Goal: Manage account settings

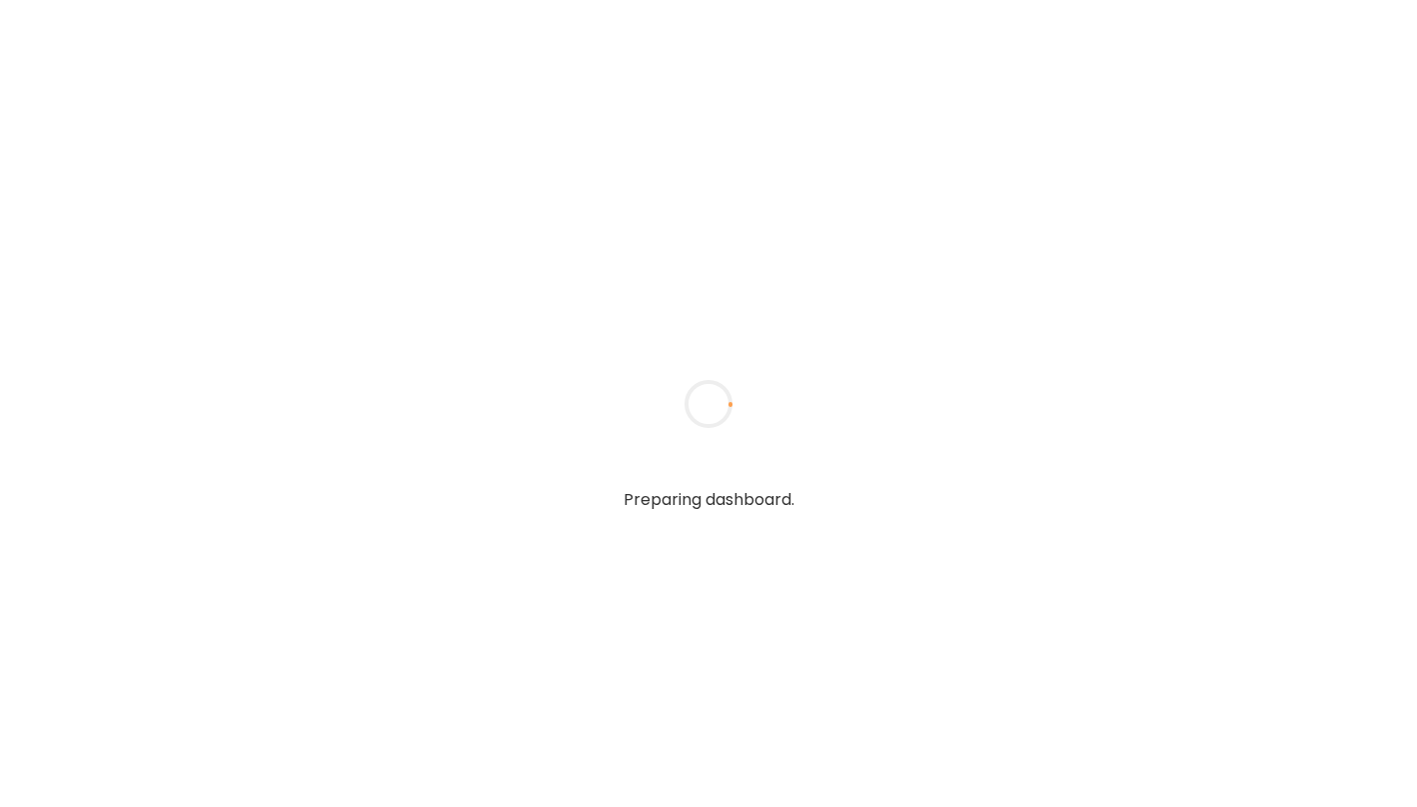
type input "**********"
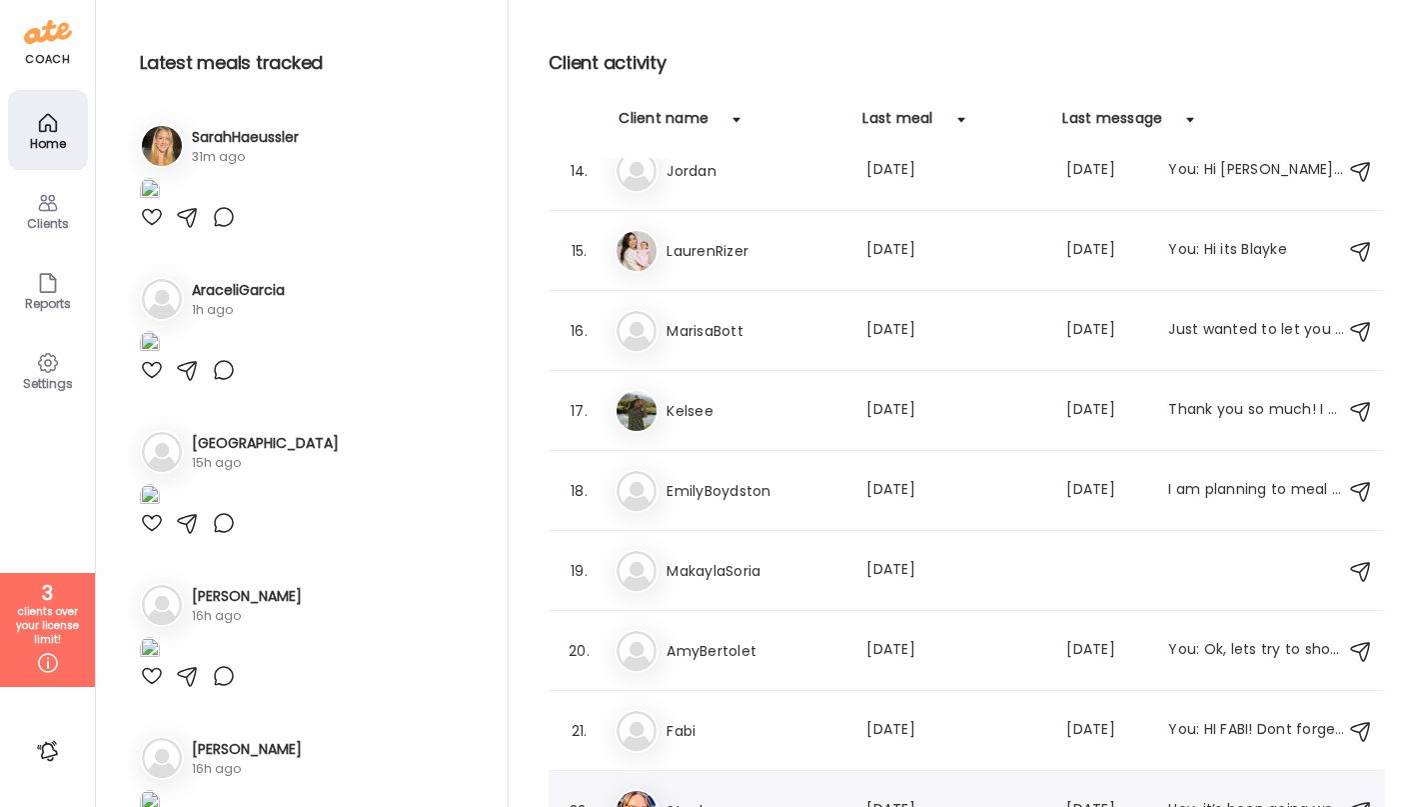
scroll to position [1062, 0]
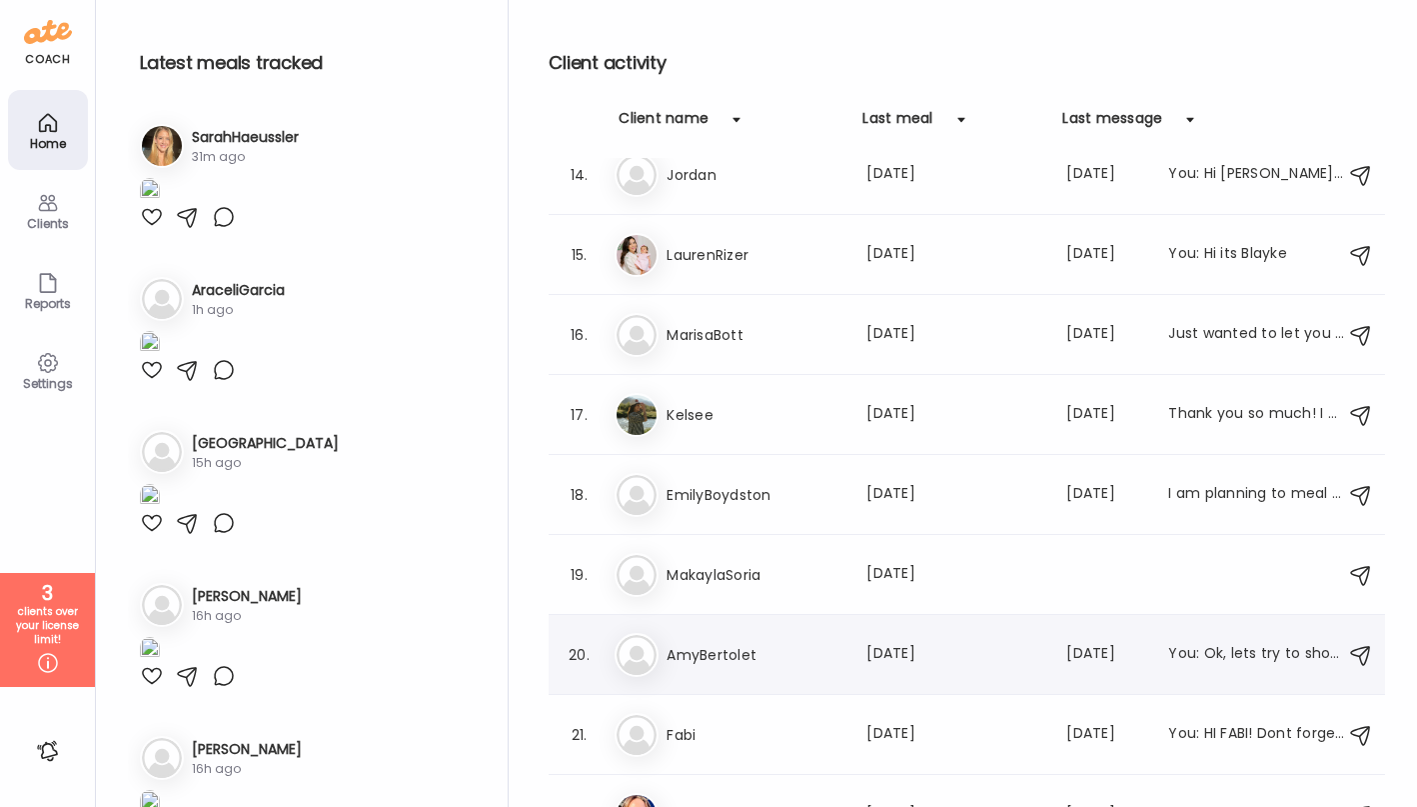
click at [794, 679] on div "20. Am AmyBertolet Last meal: 11d ago Last message: 24d ago You: Ok, lets try t…" at bounding box center [967, 655] width 837 height 80
click at [765, 666] on h3 "AmyBertolet" at bounding box center [755, 655] width 176 height 24
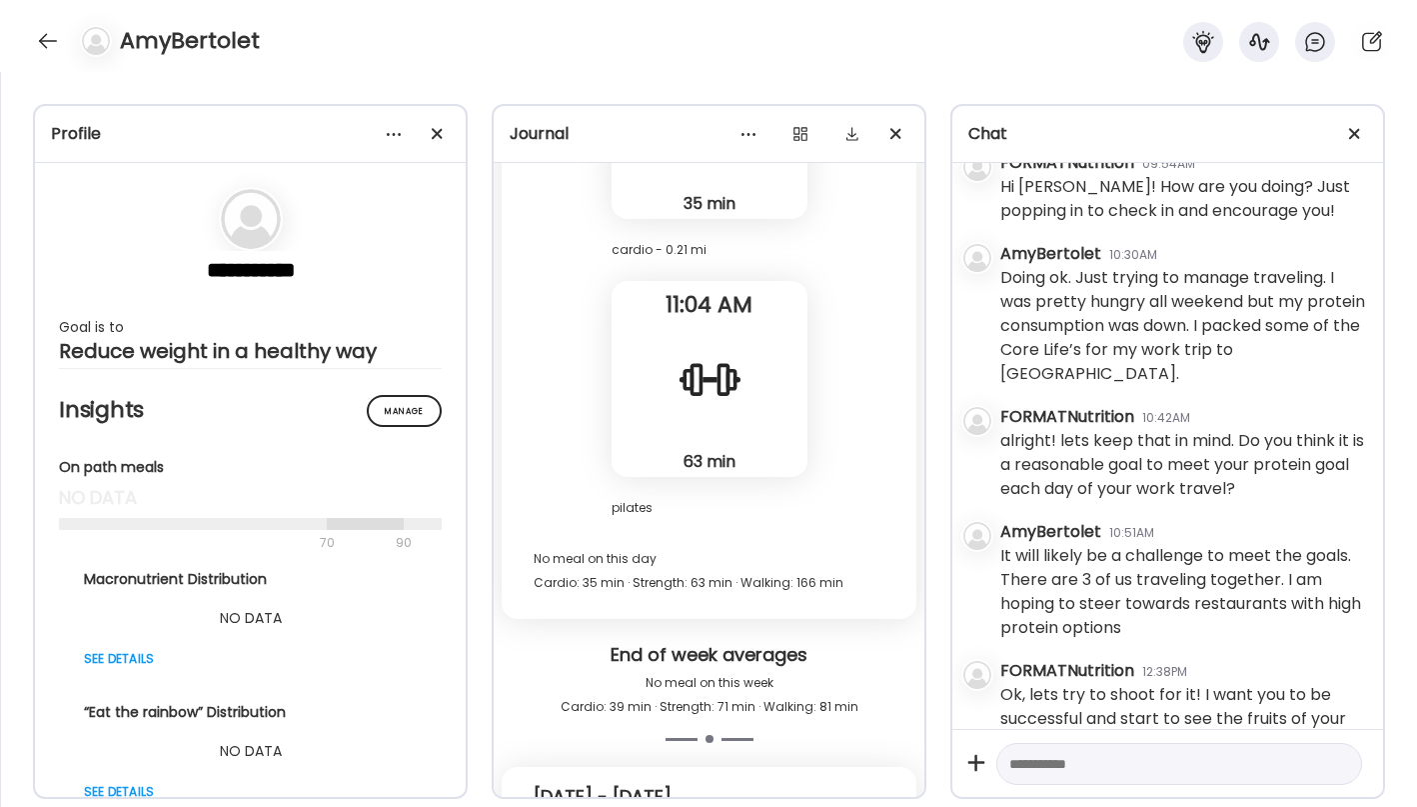
scroll to position [35045, 0]
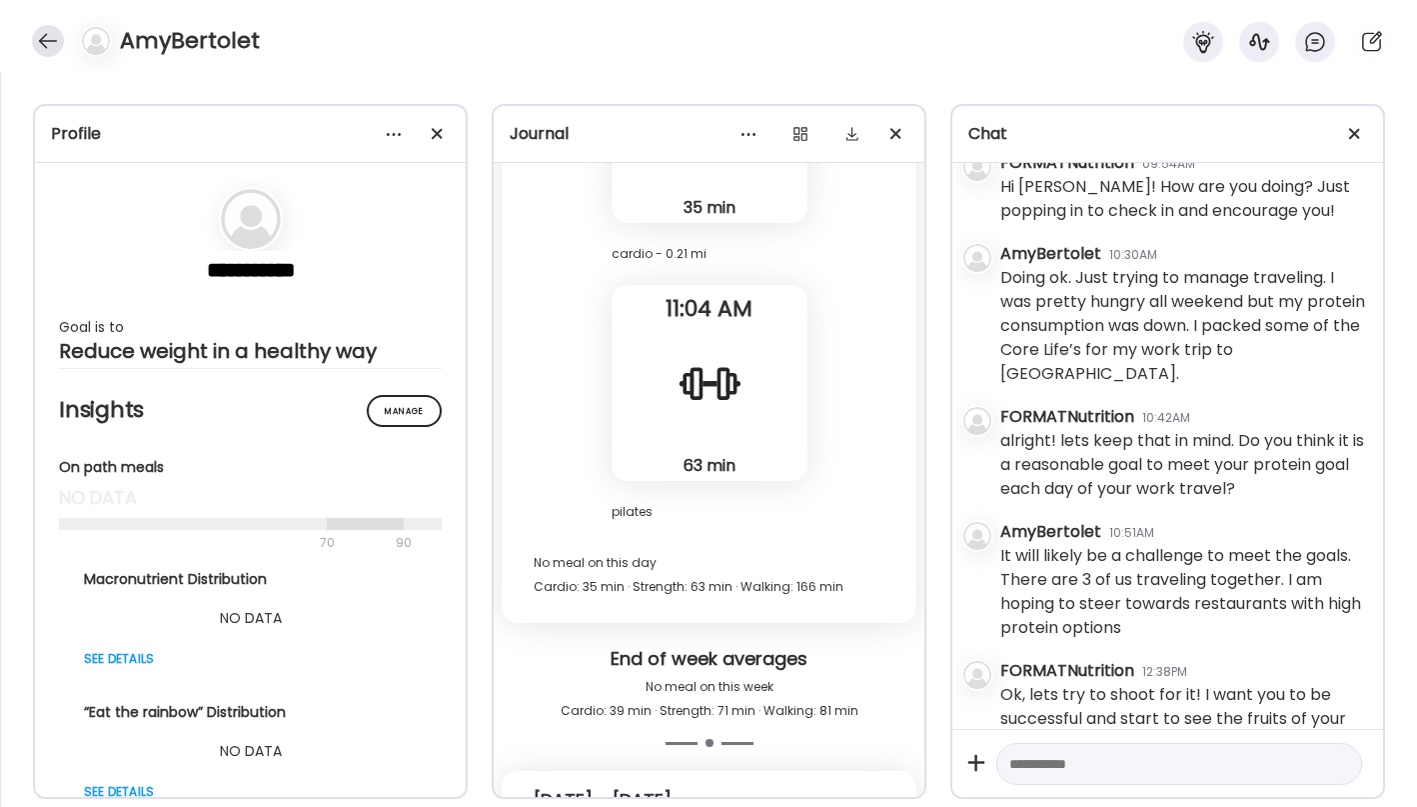
click at [48, 34] on div at bounding box center [48, 41] width 32 height 32
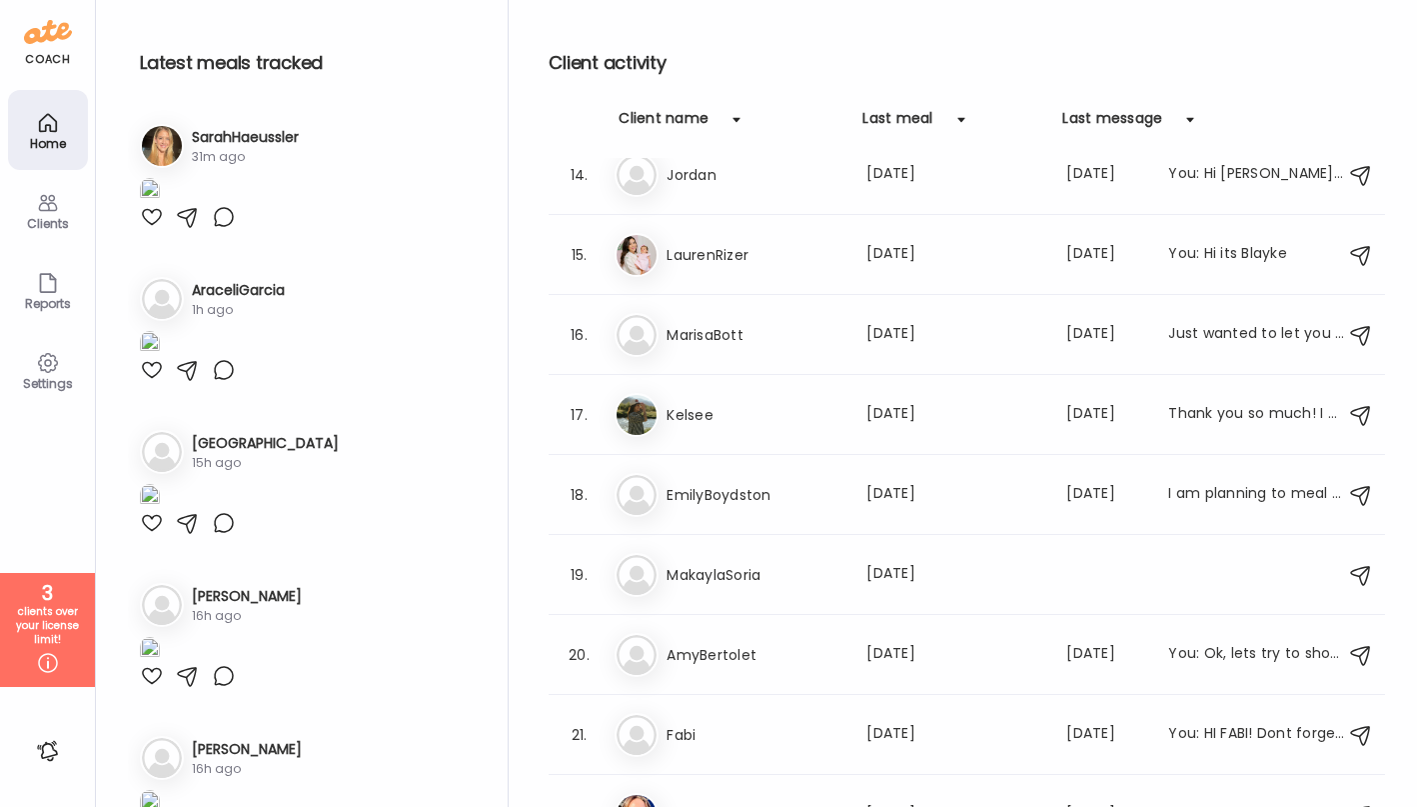
click at [55, 361] on icon at bounding box center [48, 363] width 24 height 24
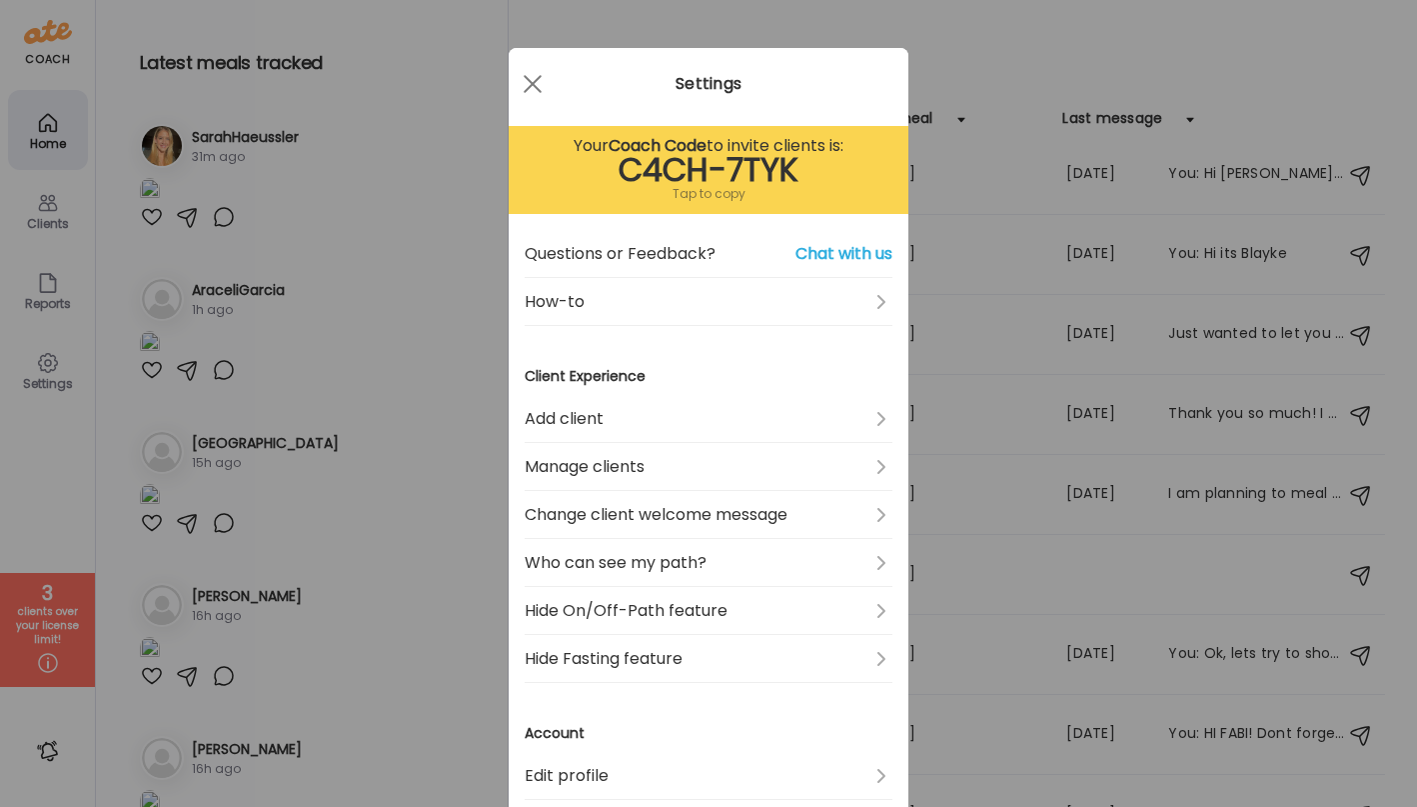
click at [714, 197] on div "Tap to copy" at bounding box center [709, 194] width 368 height 24
click at [704, 191] on div "Tap to copy" at bounding box center [709, 194] width 368 height 24
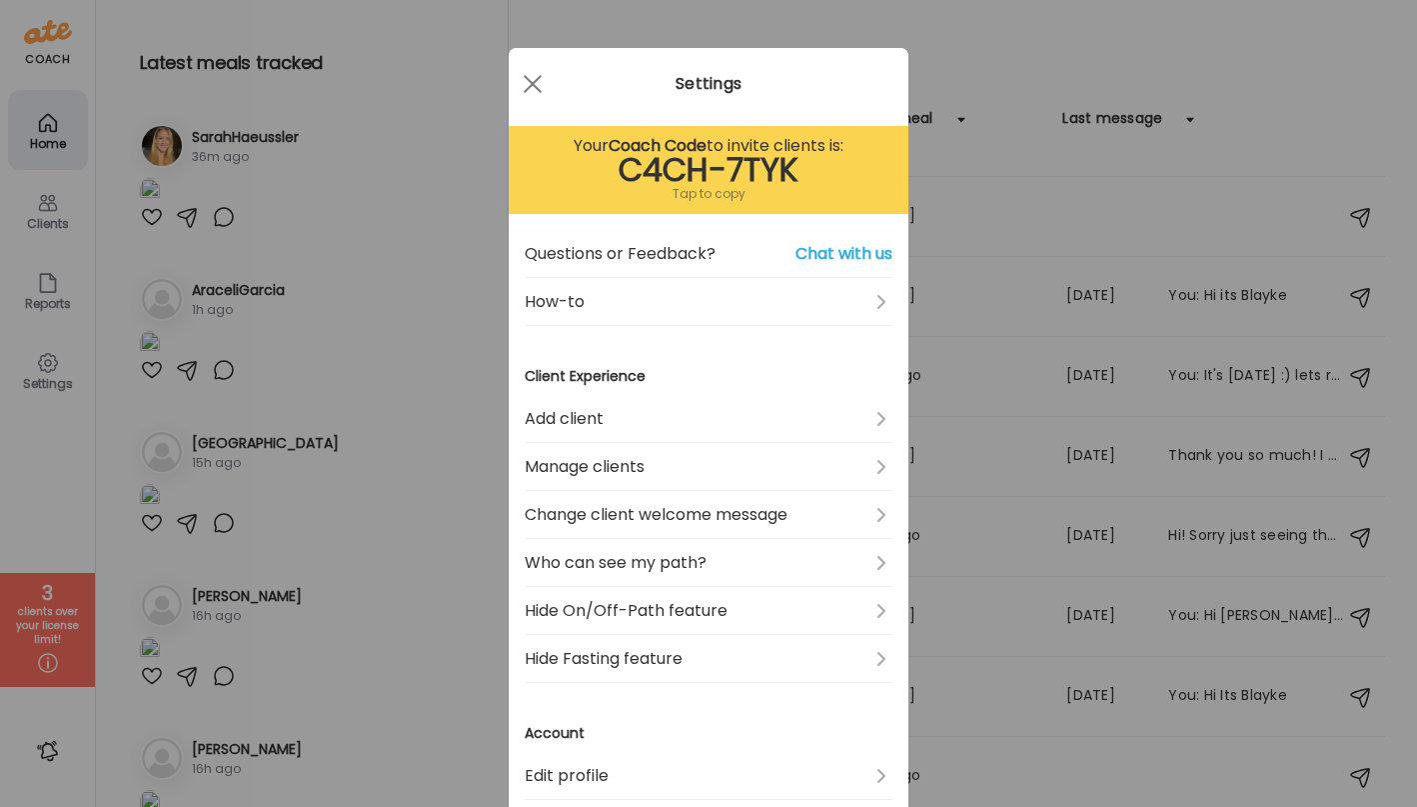
scroll to position [1062, 0]
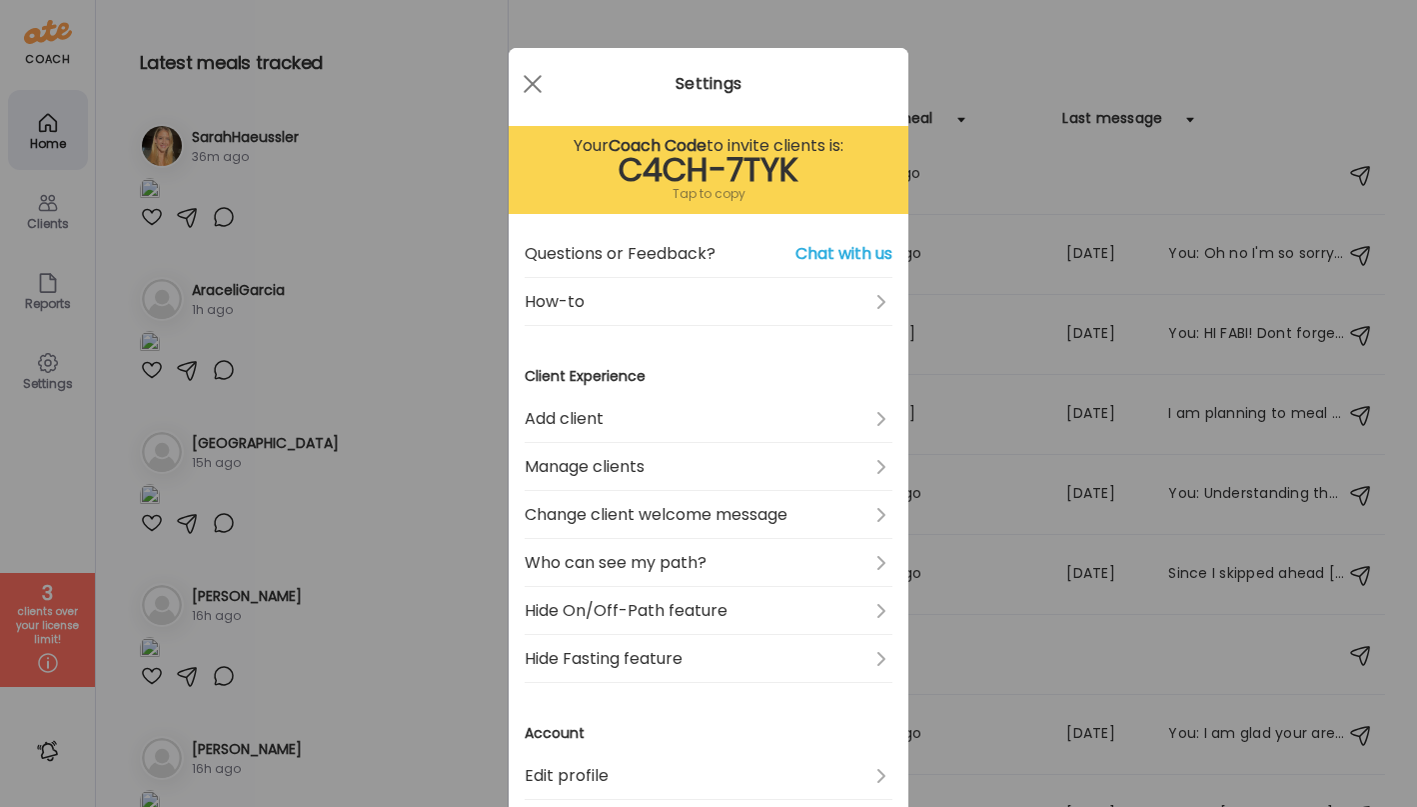
click at [689, 198] on div "Tap to copy" at bounding box center [709, 194] width 368 height 24
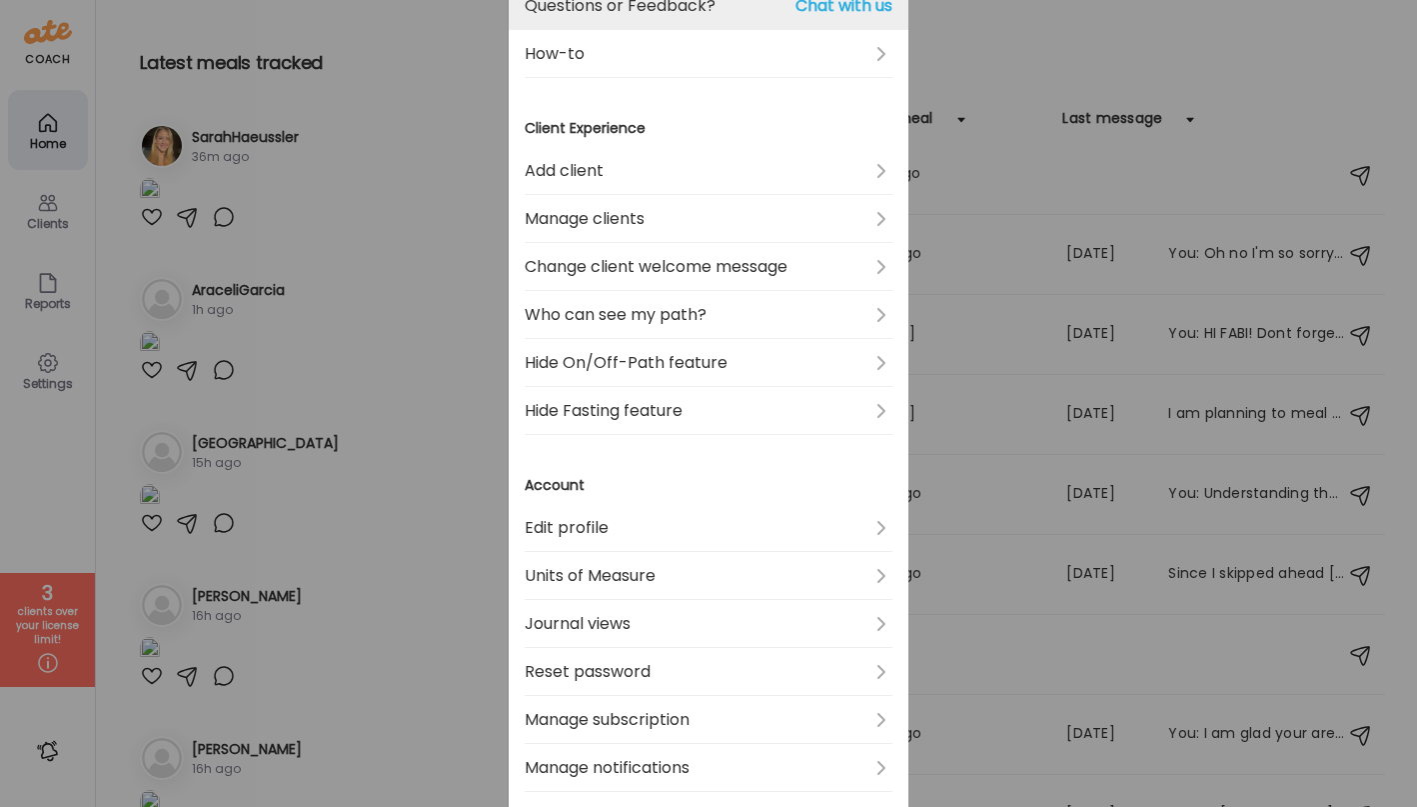
scroll to position [0, 0]
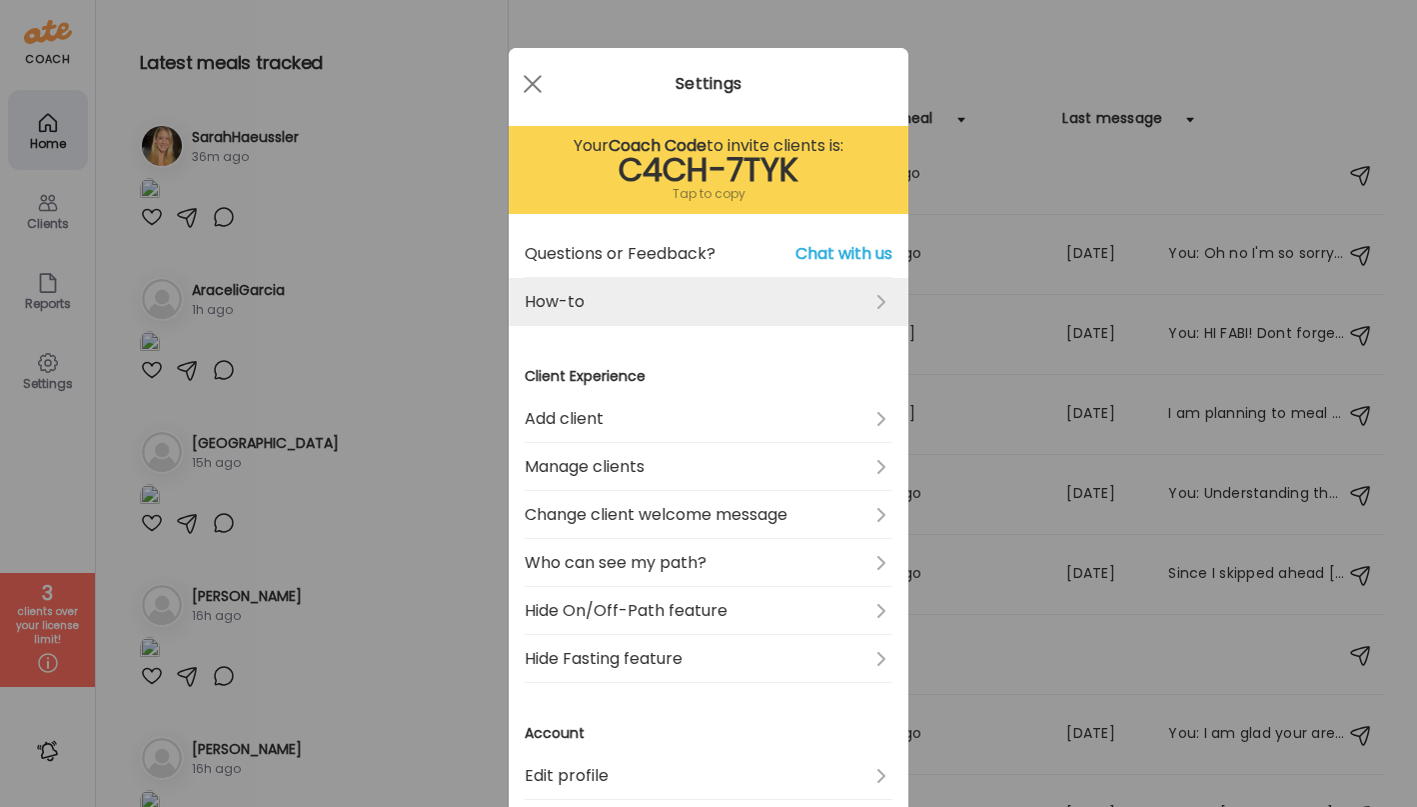
click at [645, 292] on link "How-to" at bounding box center [709, 302] width 368 height 48
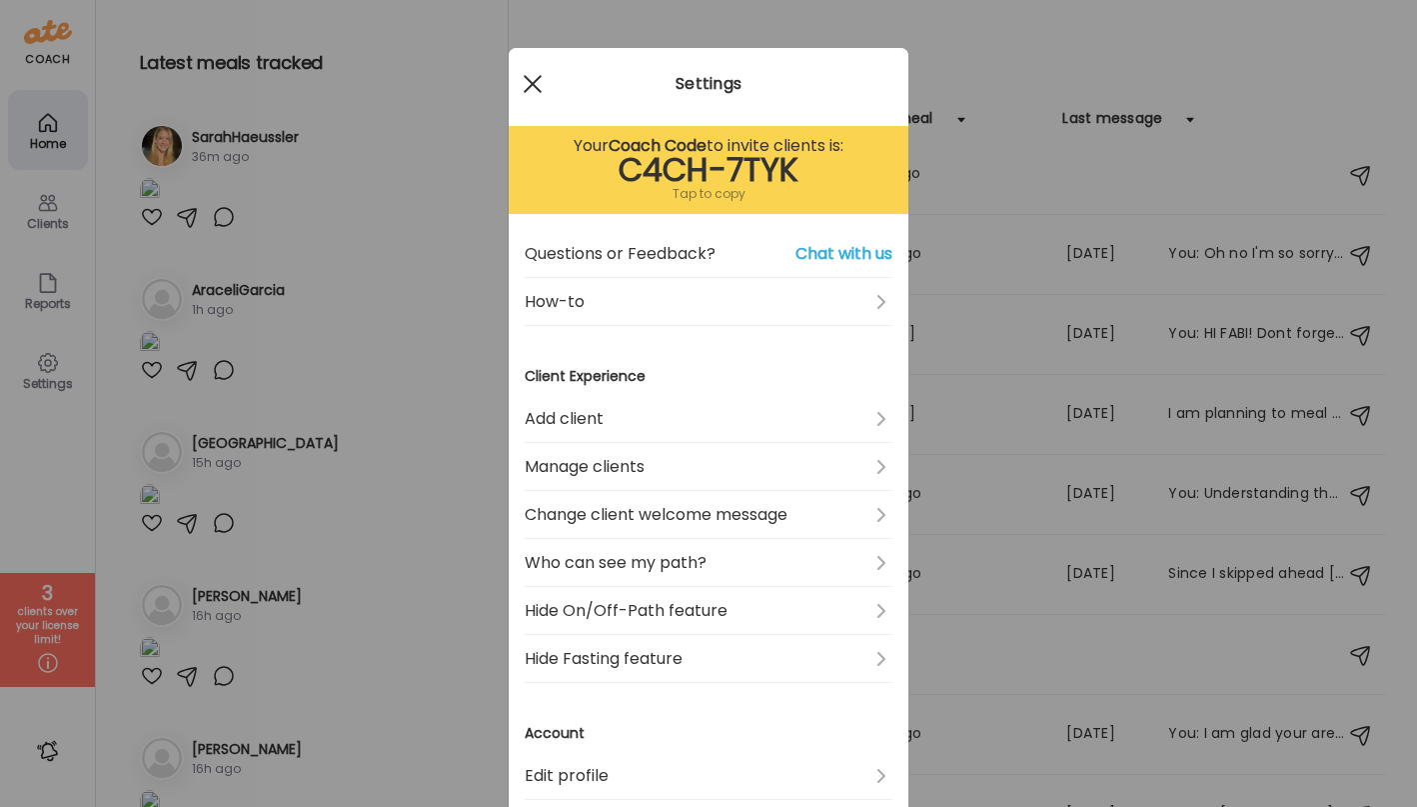
click at [532, 80] on div at bounding box center [533, 84] width 40 height 40
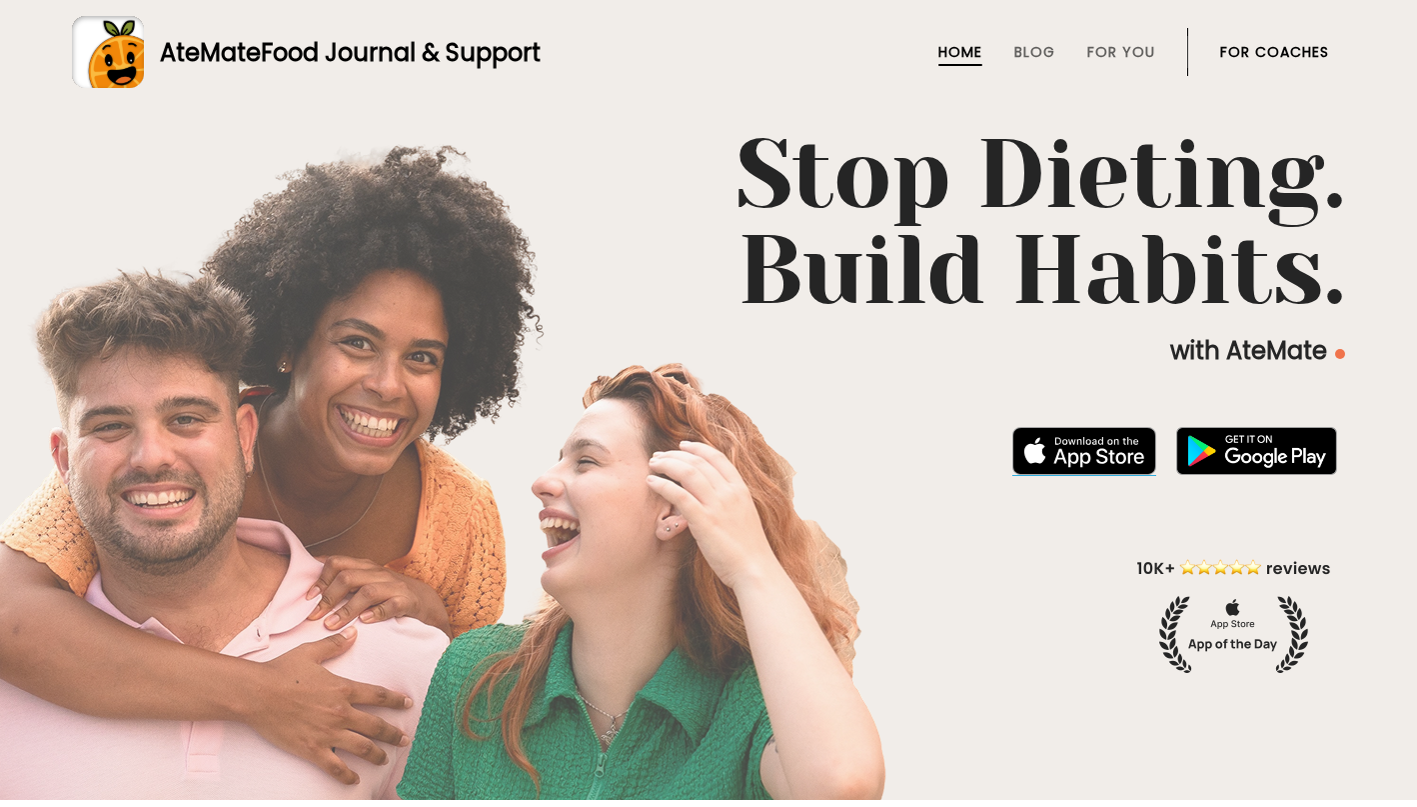
click at [1084, 463] on img at bounding box center [1084, 451] width 144 height 48
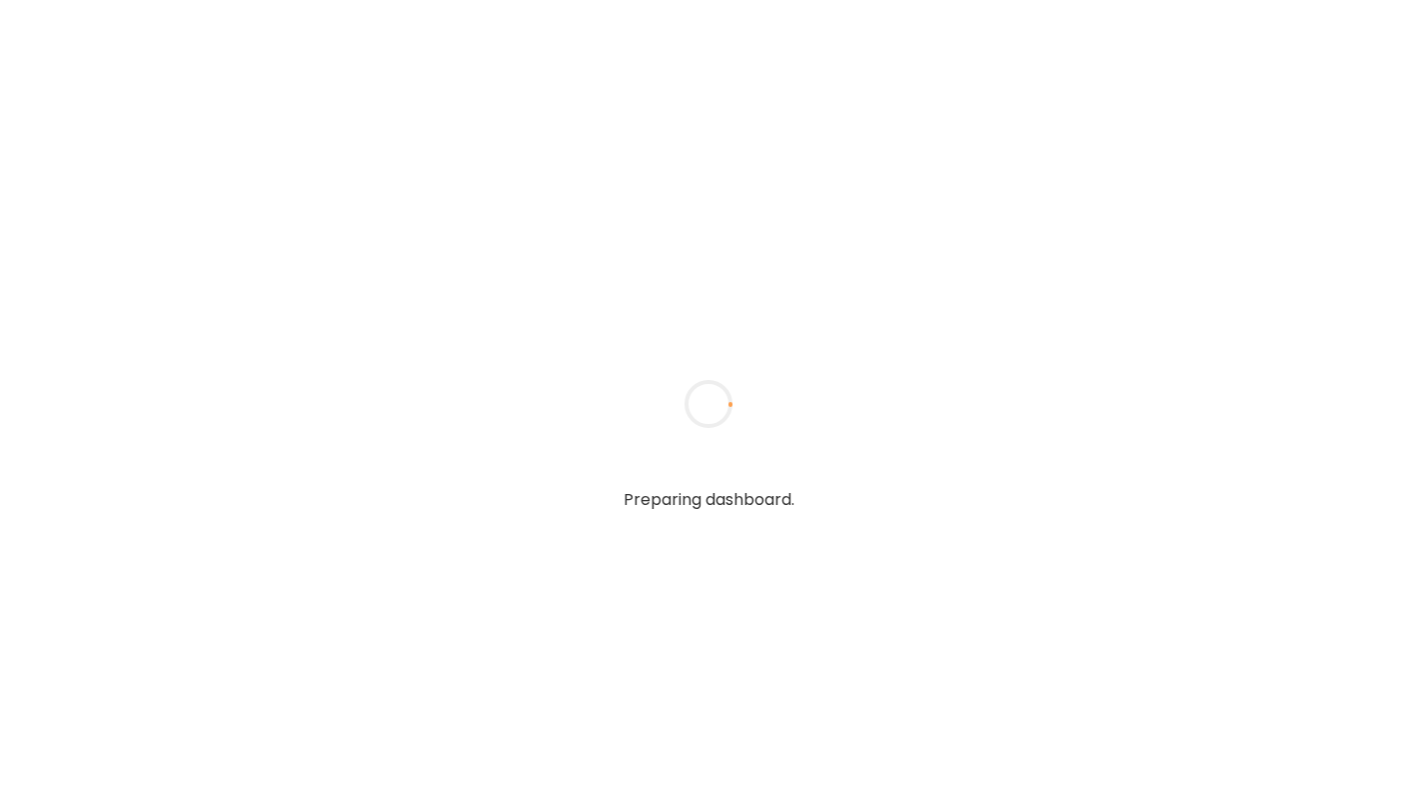
type input "**********"
